Goal: Task Accomplishment & Management: Manage account settings

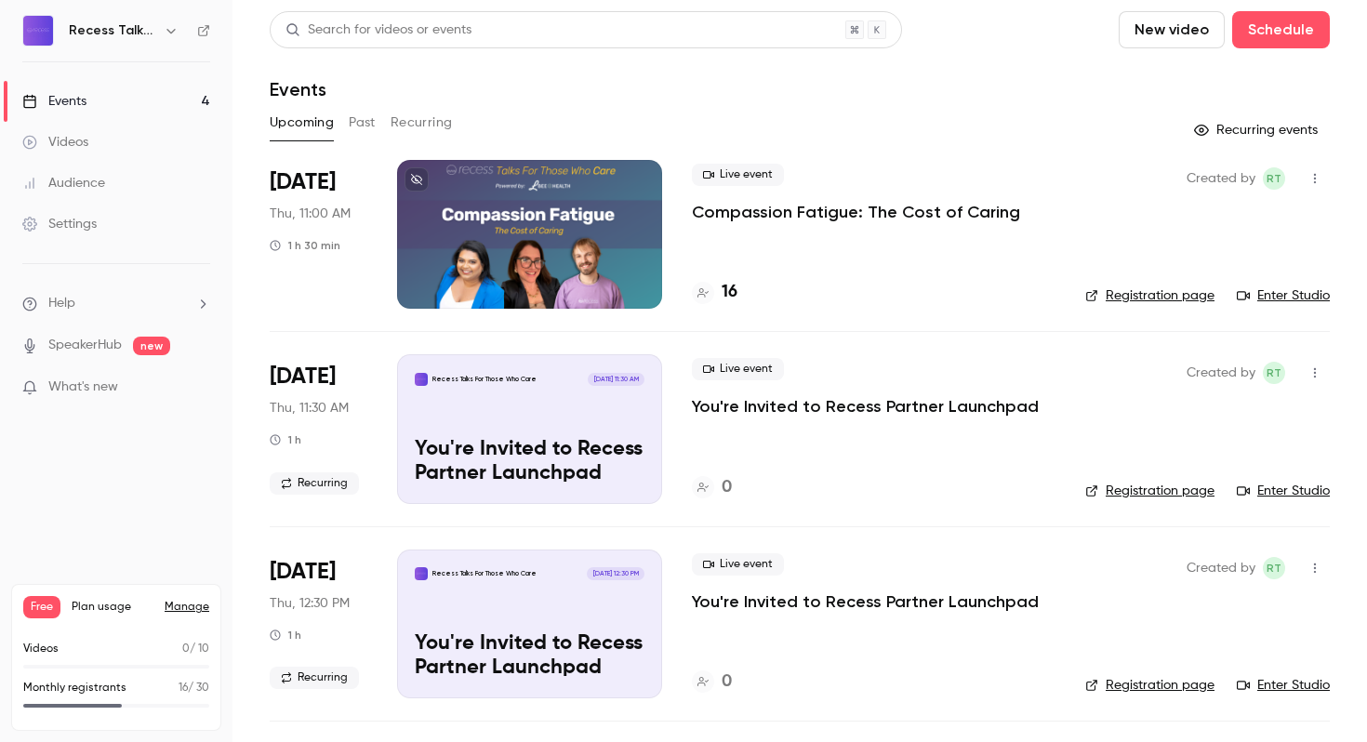
click at [918, 209] on p "Compassion Fatigue: The Cost of Caring" at bounding box center [856, 212] width 328 height 22
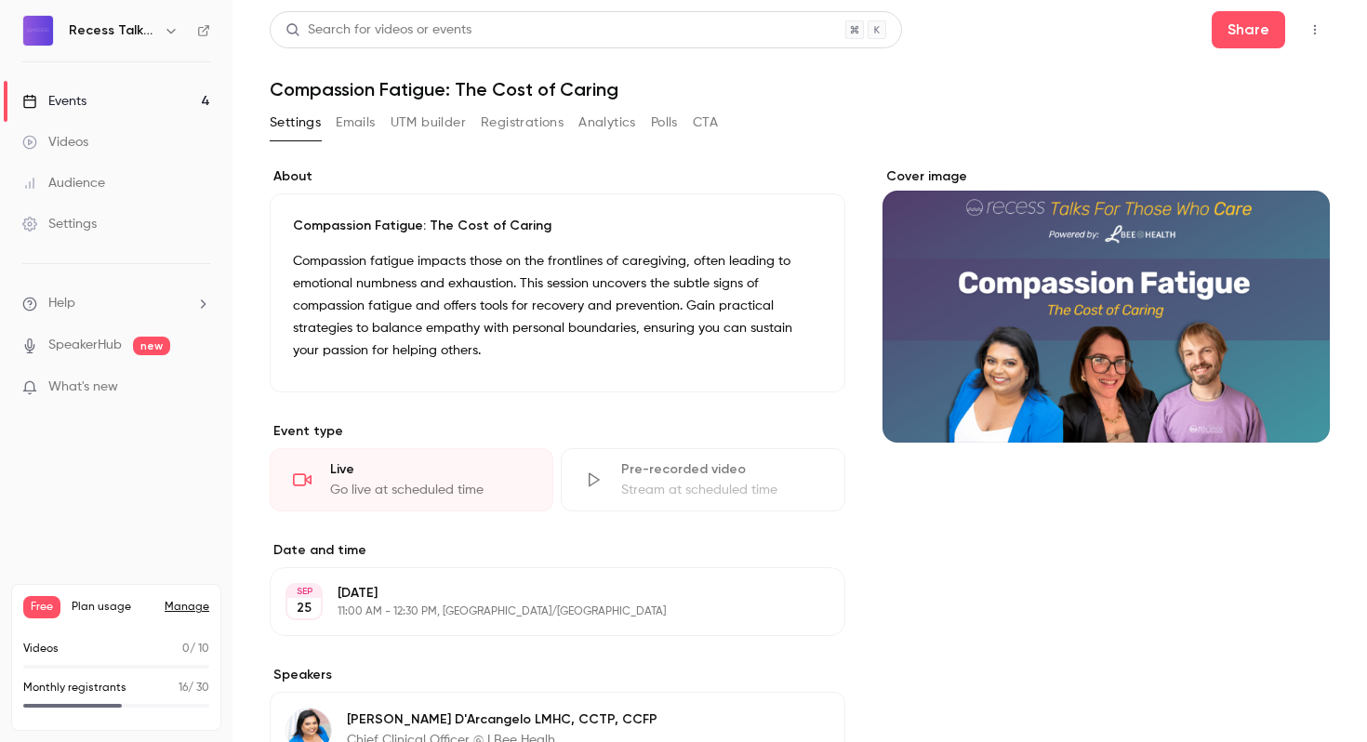
click at [550, 126] on button "Registrations" at bounding box center [522, 123] width 83 height 30
